Goal: Task Accomplishment & Management: Use online tool/utility

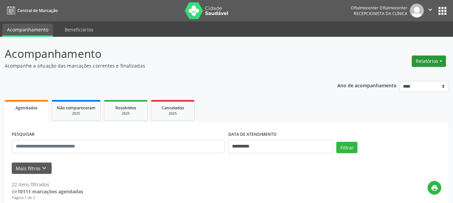
click at [421, 65] on button "Relatórios" at bounding box center [429, 61] width 34 height 11
click at [396, 77] on link "Agendamentos" at bounding box center [410, 75] width 72 height 9
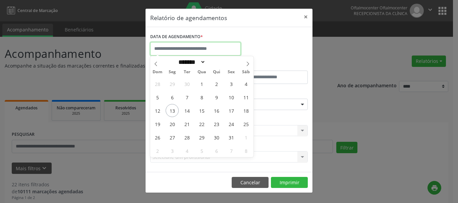
click at [198, 54] on input "text" at bounding box center [195, 48] width 91 height 13
click at [187, 110] on span "14" at bounding box center [186, 110] width 13 height 13
type input "**********"
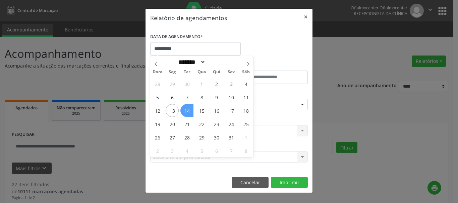
click at [187, 110] on span "14" at bounding box center [186, 110] width 13 height 13
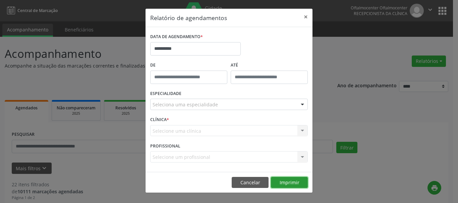
click at [276, 181] on button "Imprimir" at bounding box center [289, 182] width 37 height 11
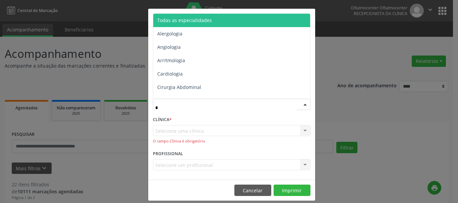
type input "**"
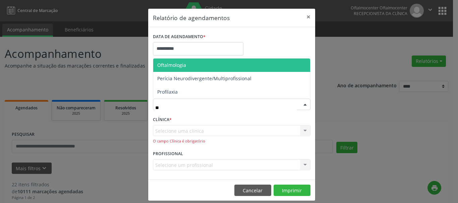
click at [161, 67] on span "Oftalmologia" at bounding box center [171, 65] width 29 height 6
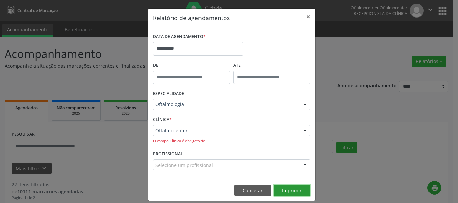
click at [282, 193] on button "Imprimir" at bounding box center [292, 190] width 37 height 11
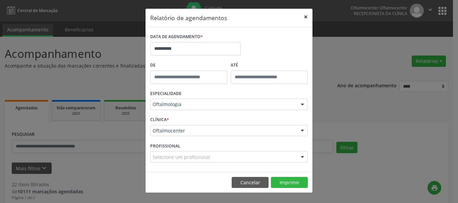
click at [305, 17] on button "×" at bounding box center [305, 17] width 13 height 16
